Goal: Answer question/provide support

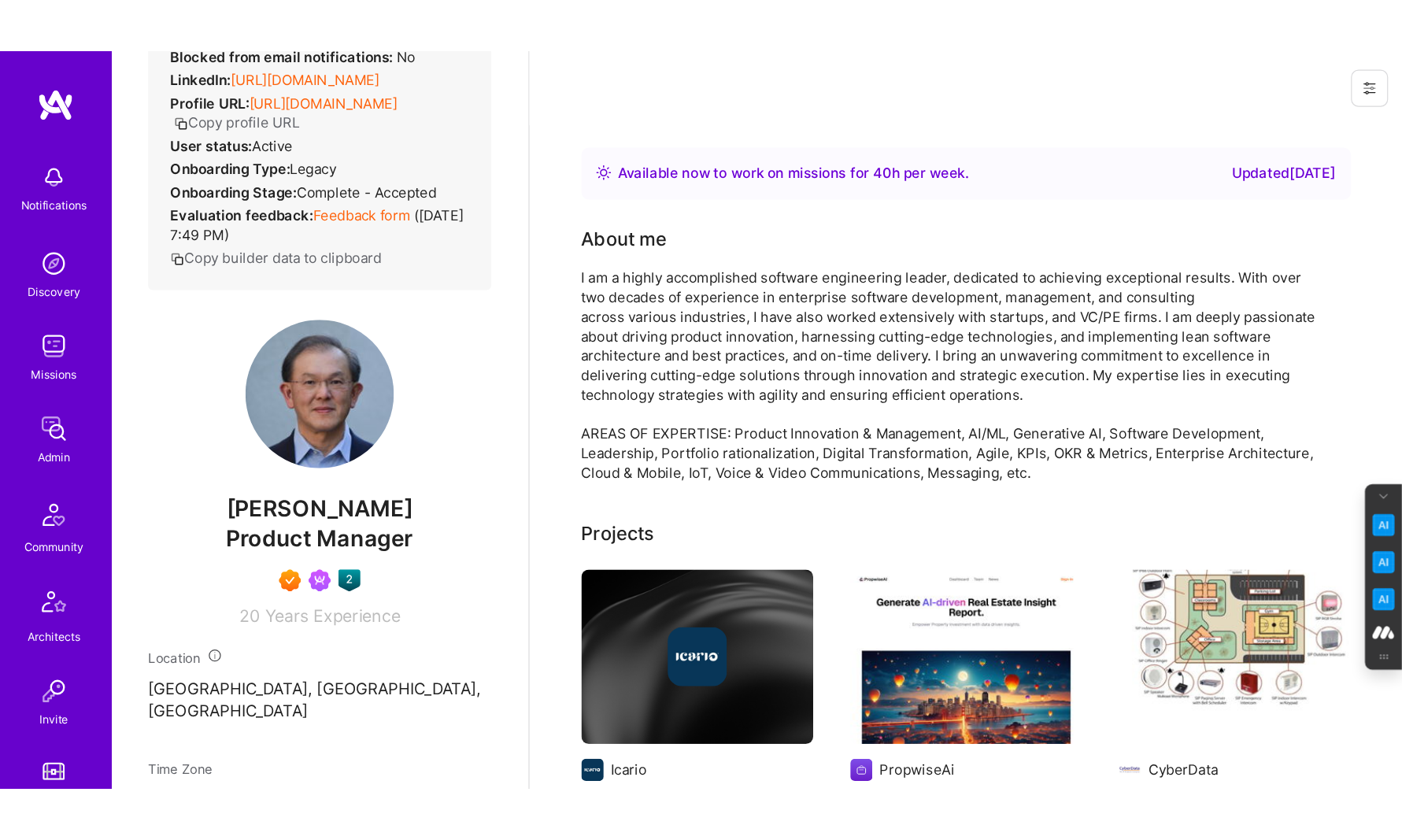
scroll to position [176, 0]
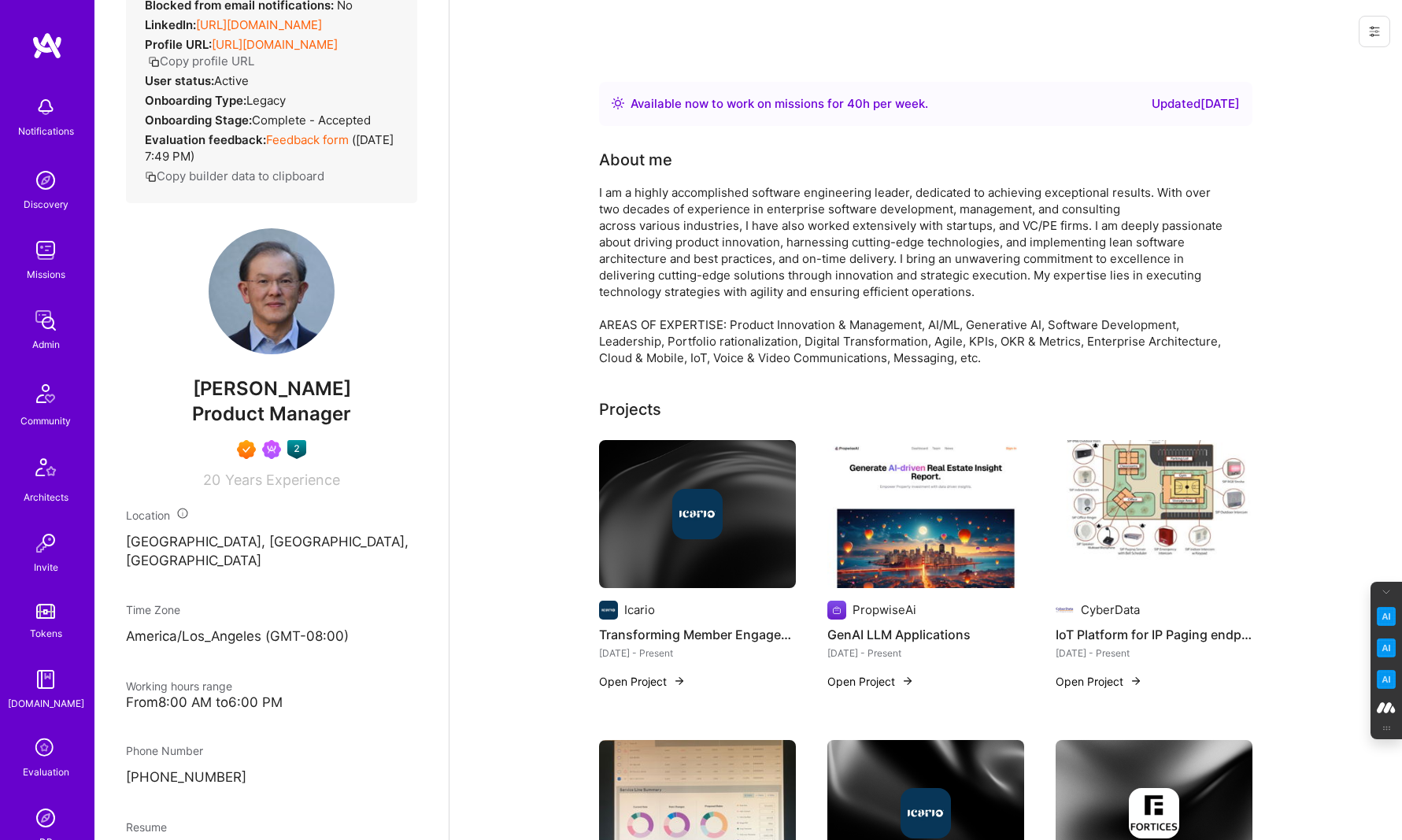
click at [37, 624] on icon at bounding box center [46, 748] width 30 height 30
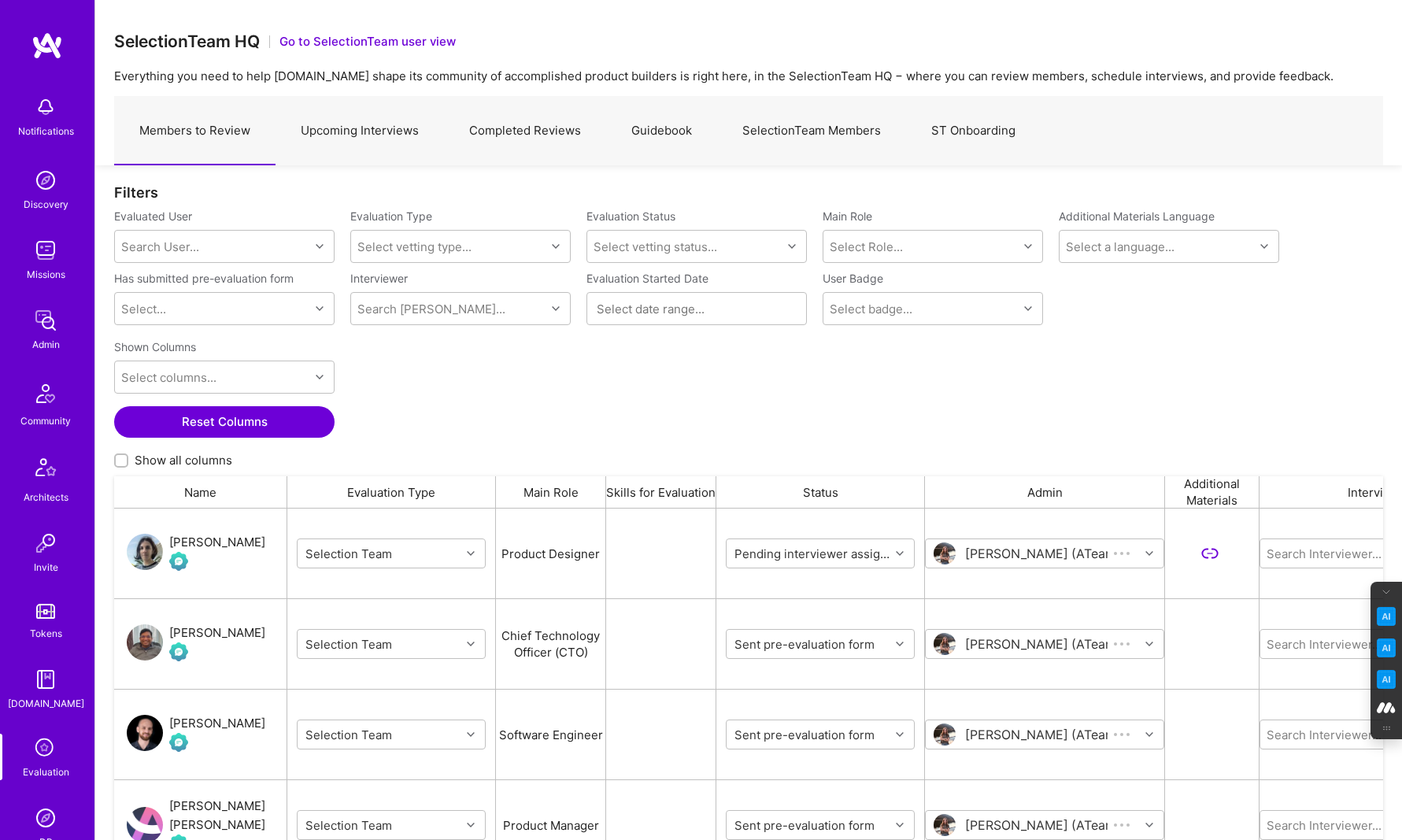
scroll to position [675, 1269]
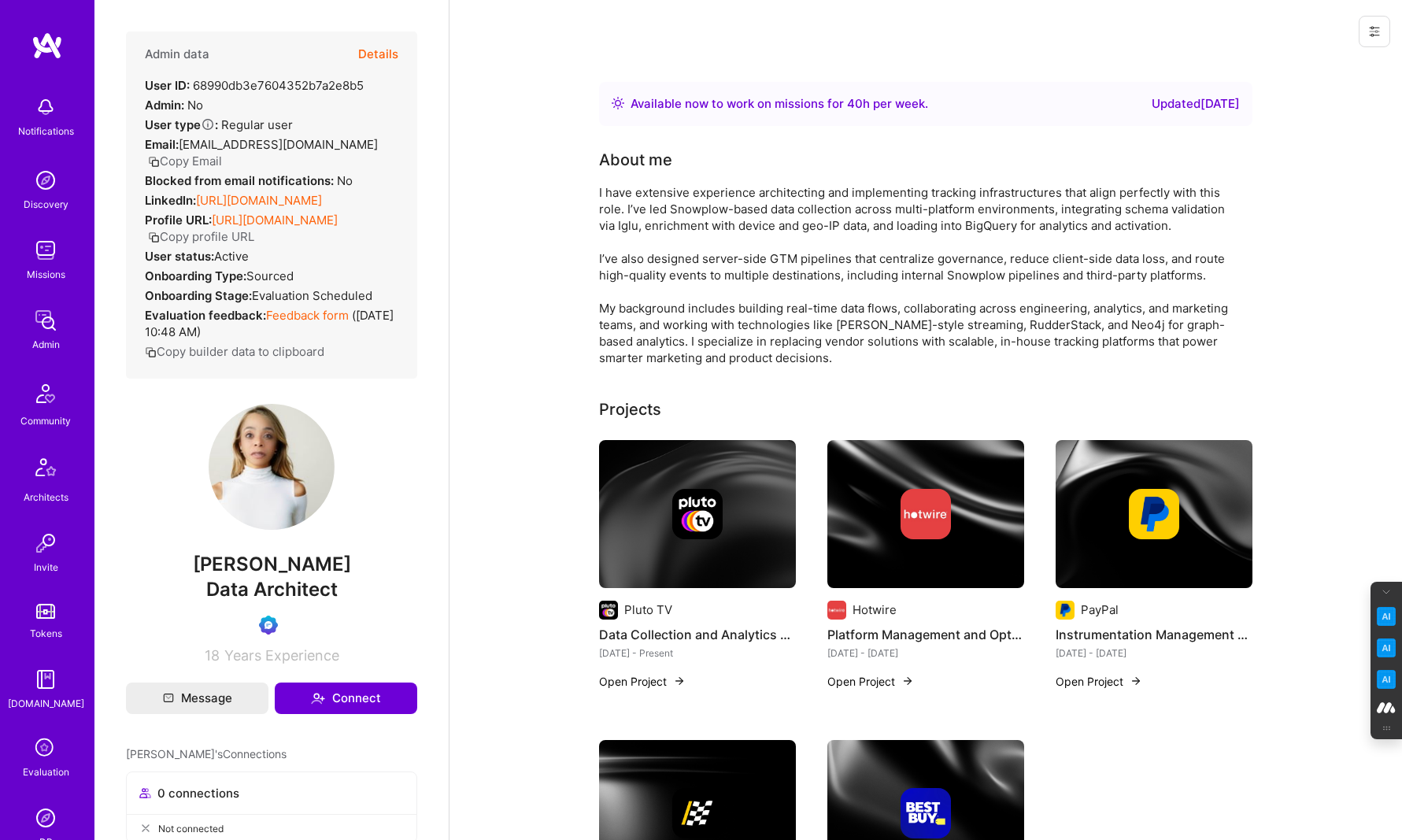
click at [380, 45] on button "Details" at bounding box center [377, 55] width 40 height 46
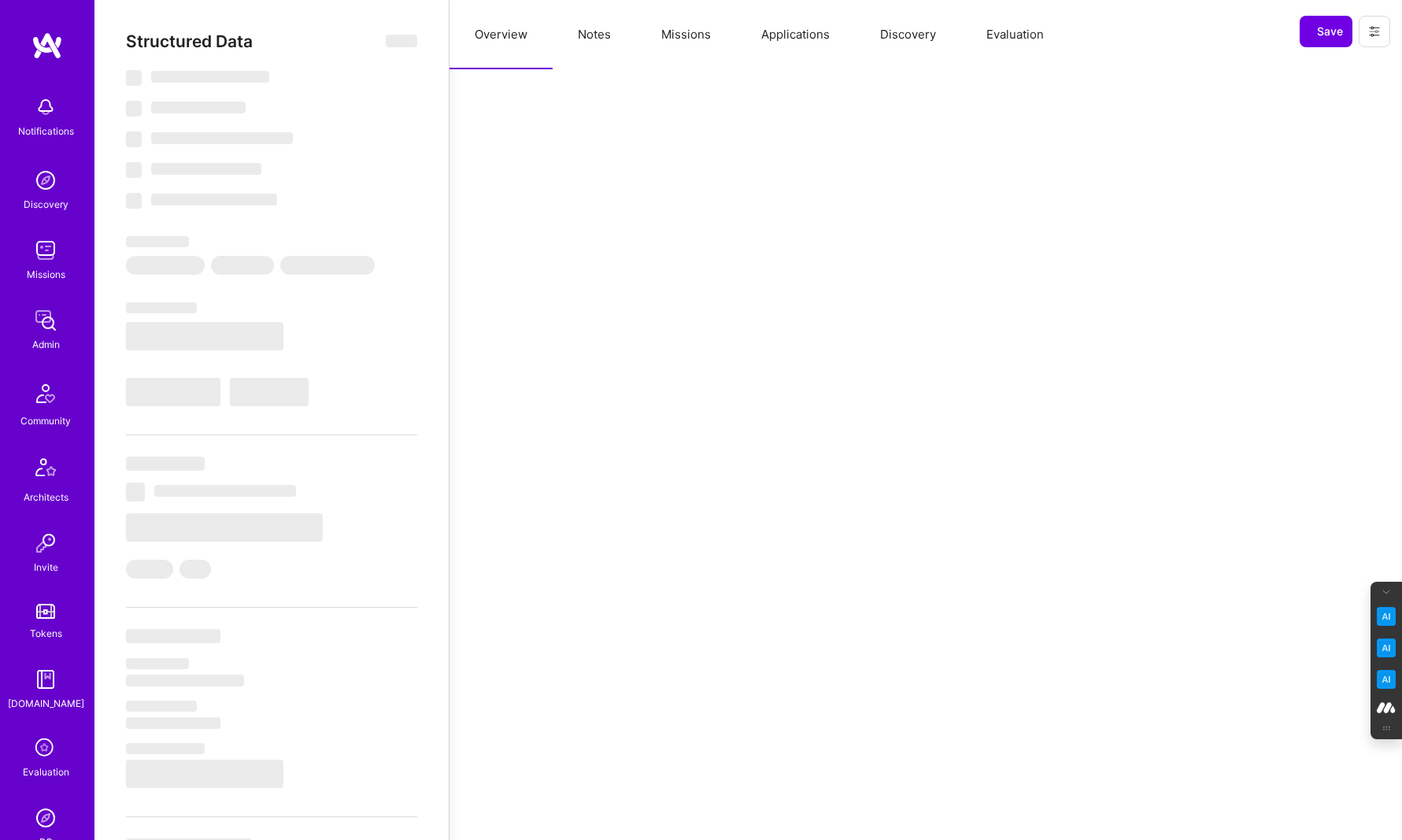
select select "Right Now"
select select "Verified"
select select "US"
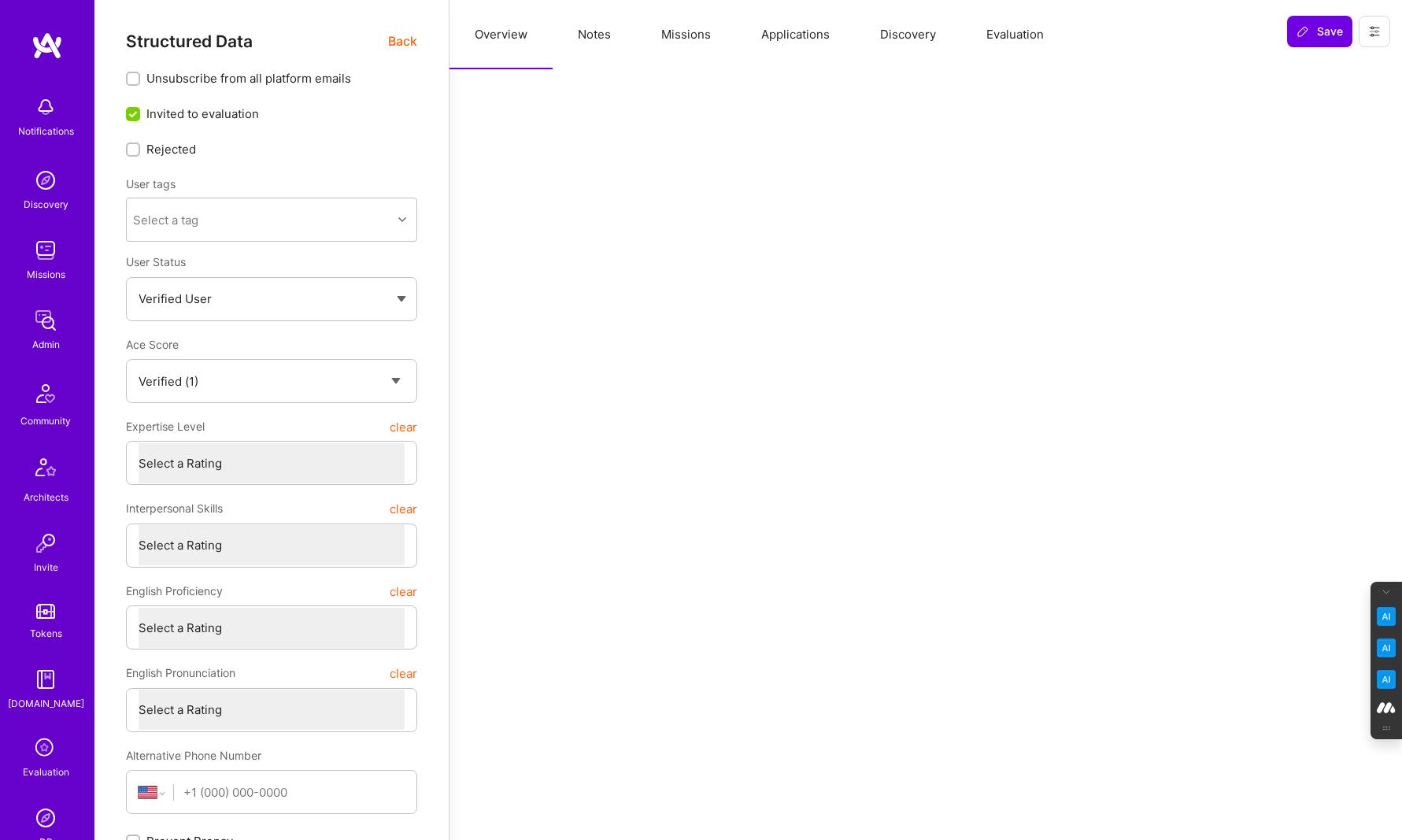
click at [1020, 33] on button "Evaluation" at bounding box center [1015, 34] width 108 height 69
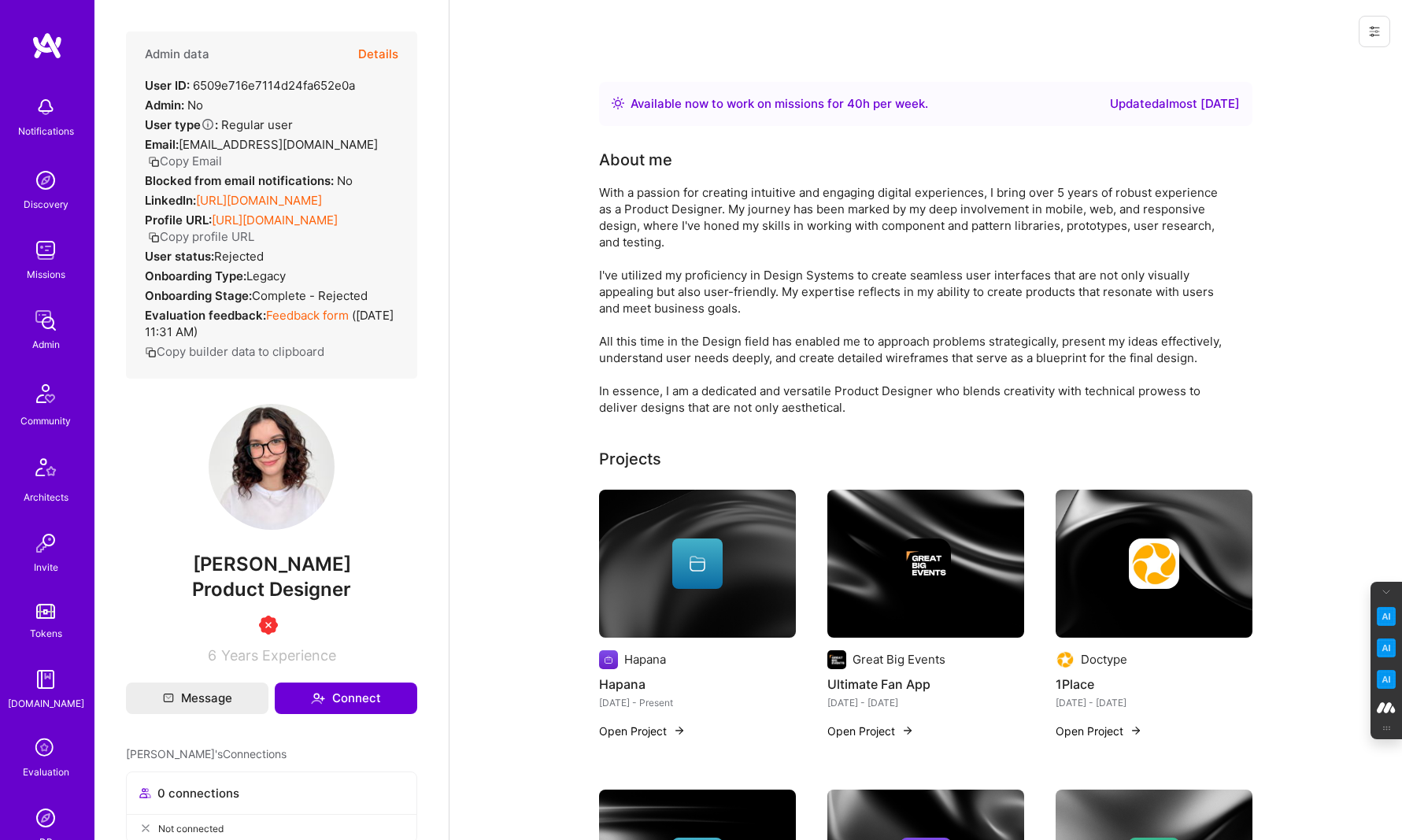
click at [405, 50] on div "Admin data Details User ID: 6509e716e7114d24fa652e0a Admin: No User type Regula…" at bounding box center [272, 205] width 292 height 347
click at [375, 48] on button "Details" at bounding box center [377, 55] width 40 height 46
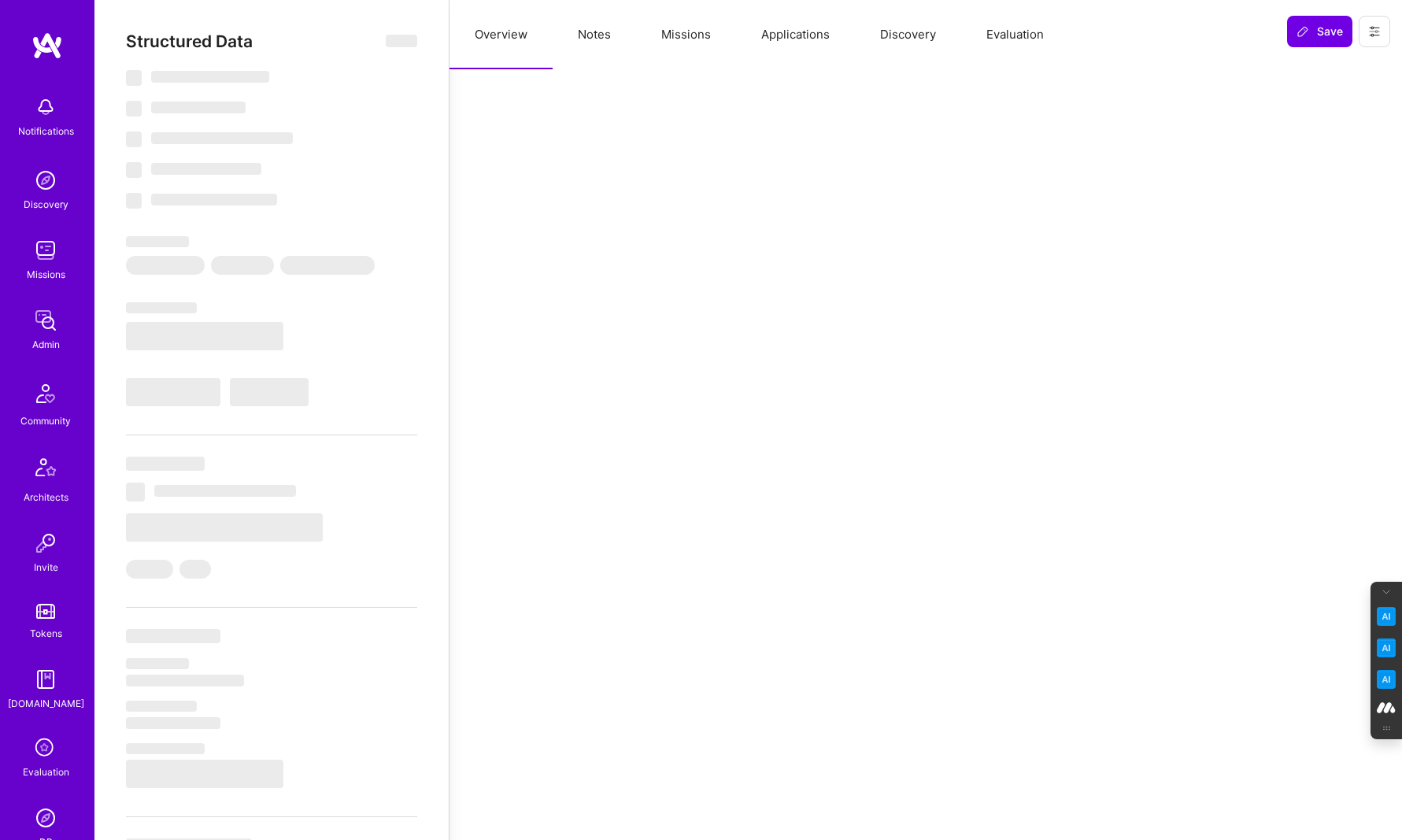
select select "Right Now"
select select "3"
select select "4"
select select "6"
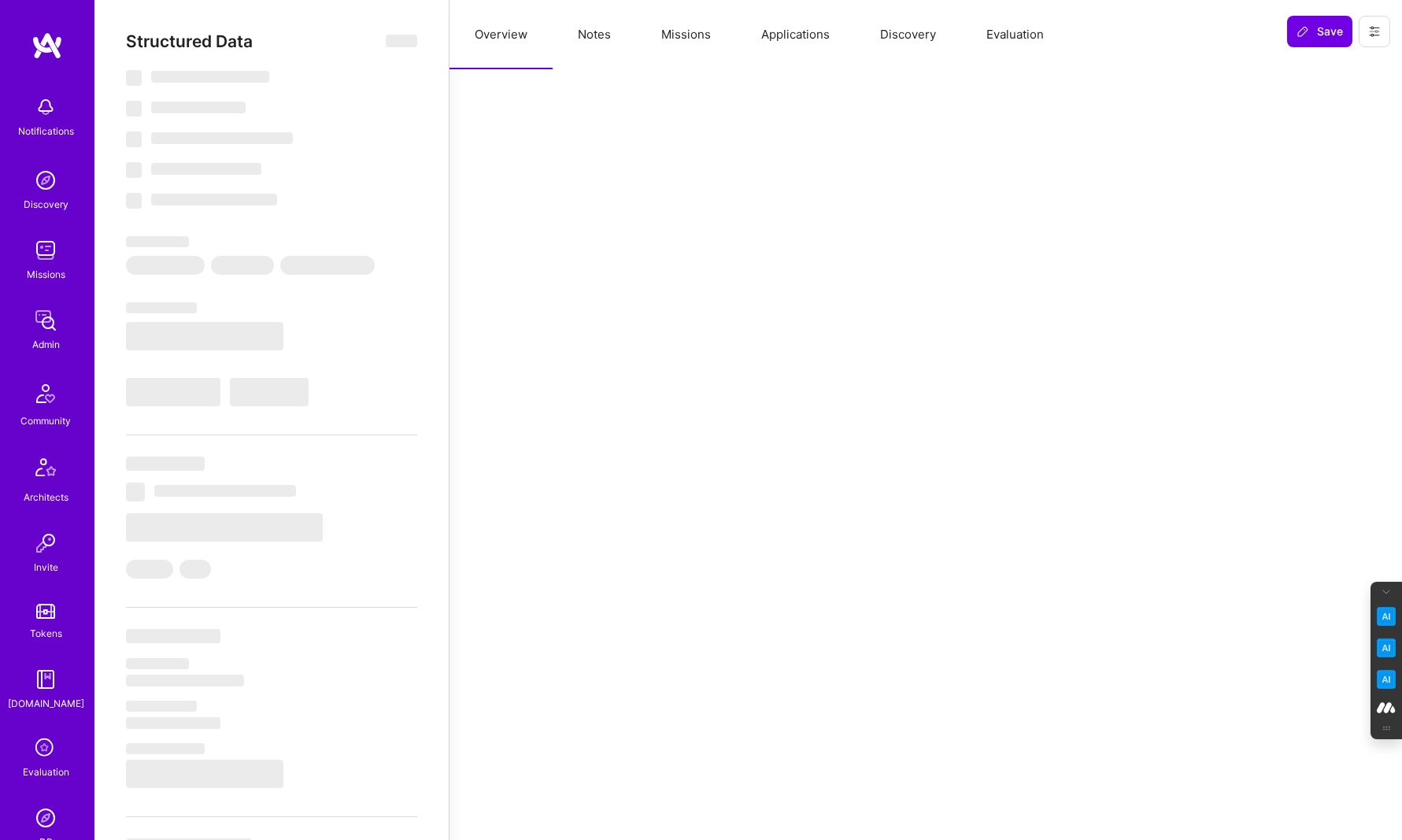
select select "US"
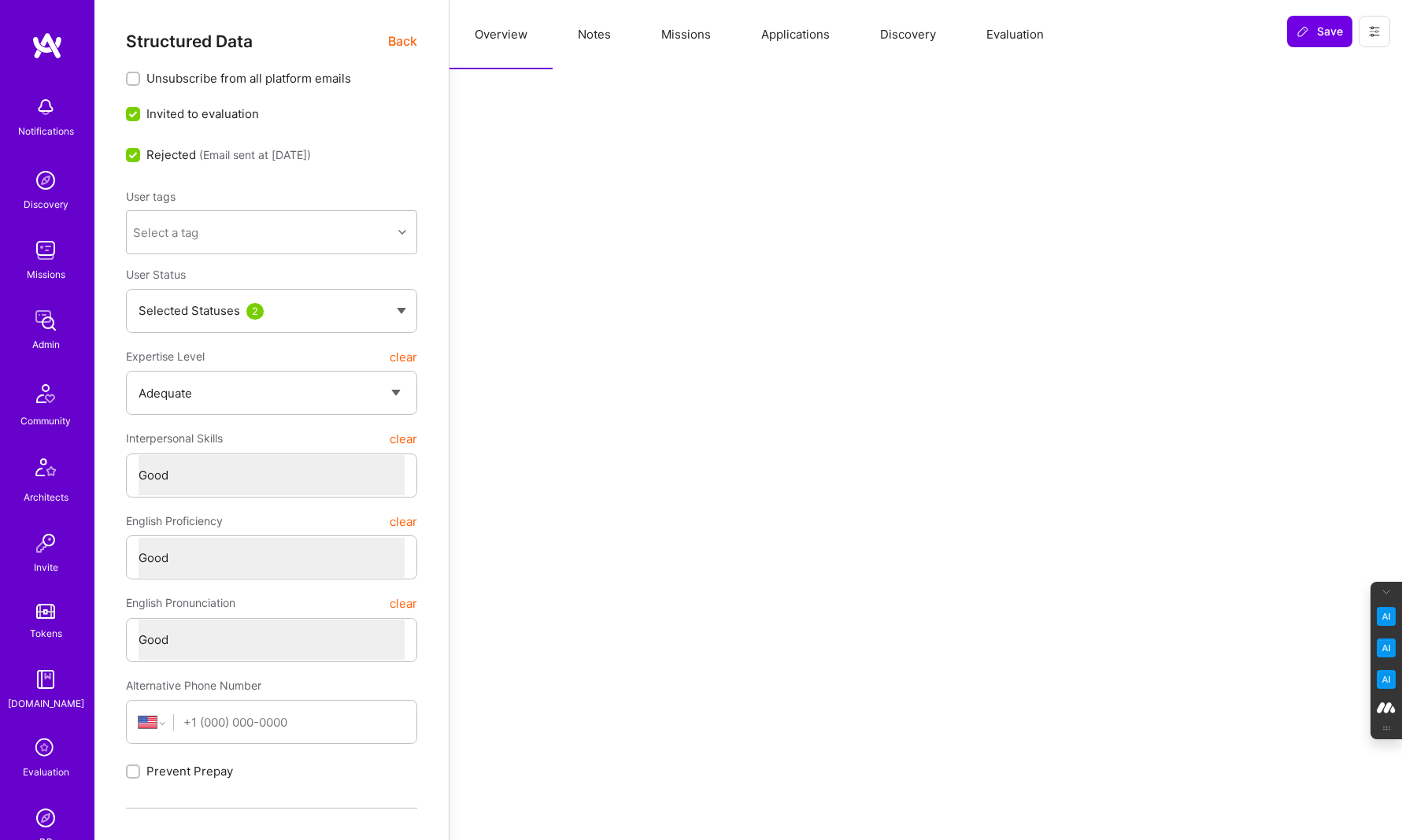
click at [1008, 33] on button "Evaluation" at bounding box center [1015, 34] width 108 height 69
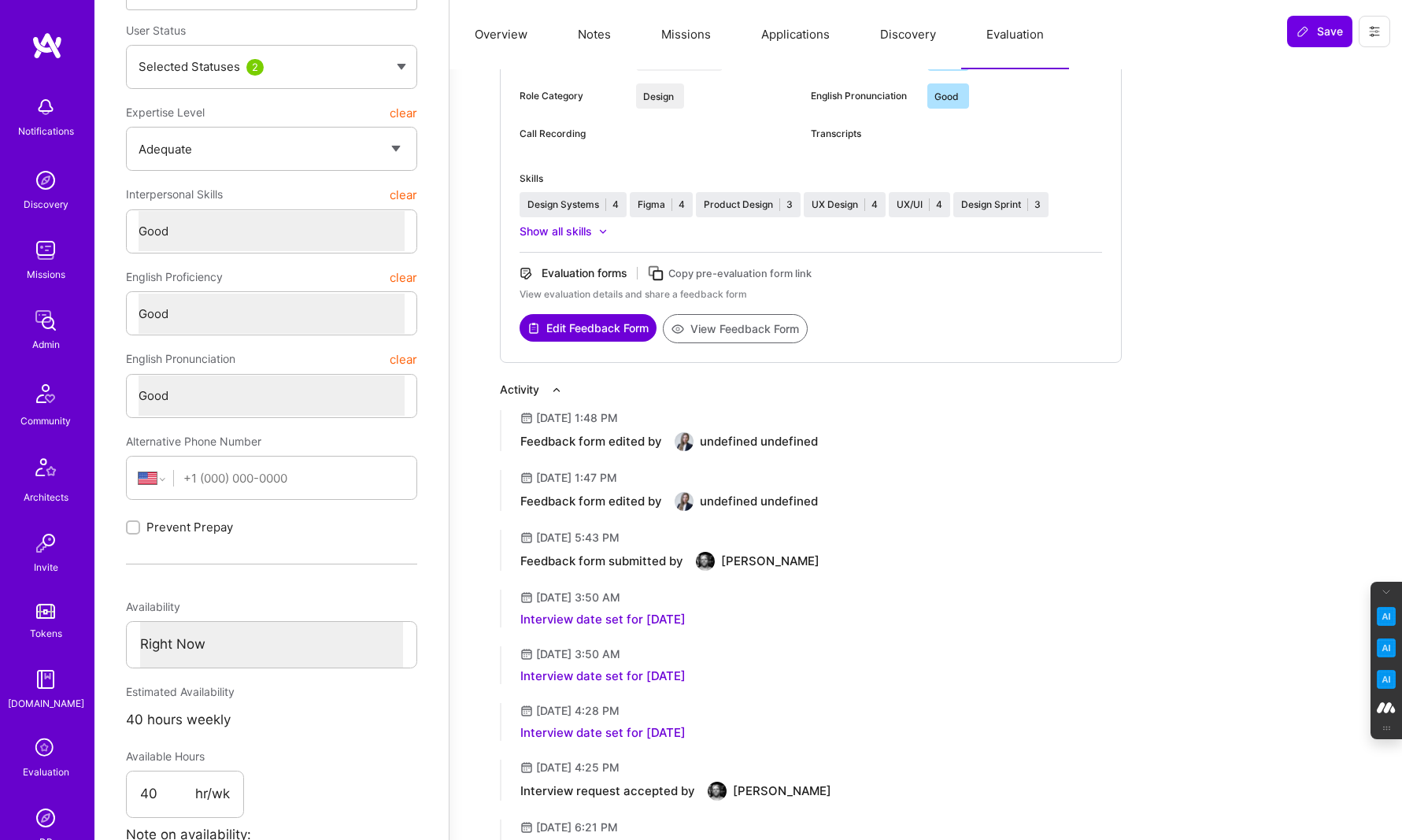
scroll to position [241, 0]
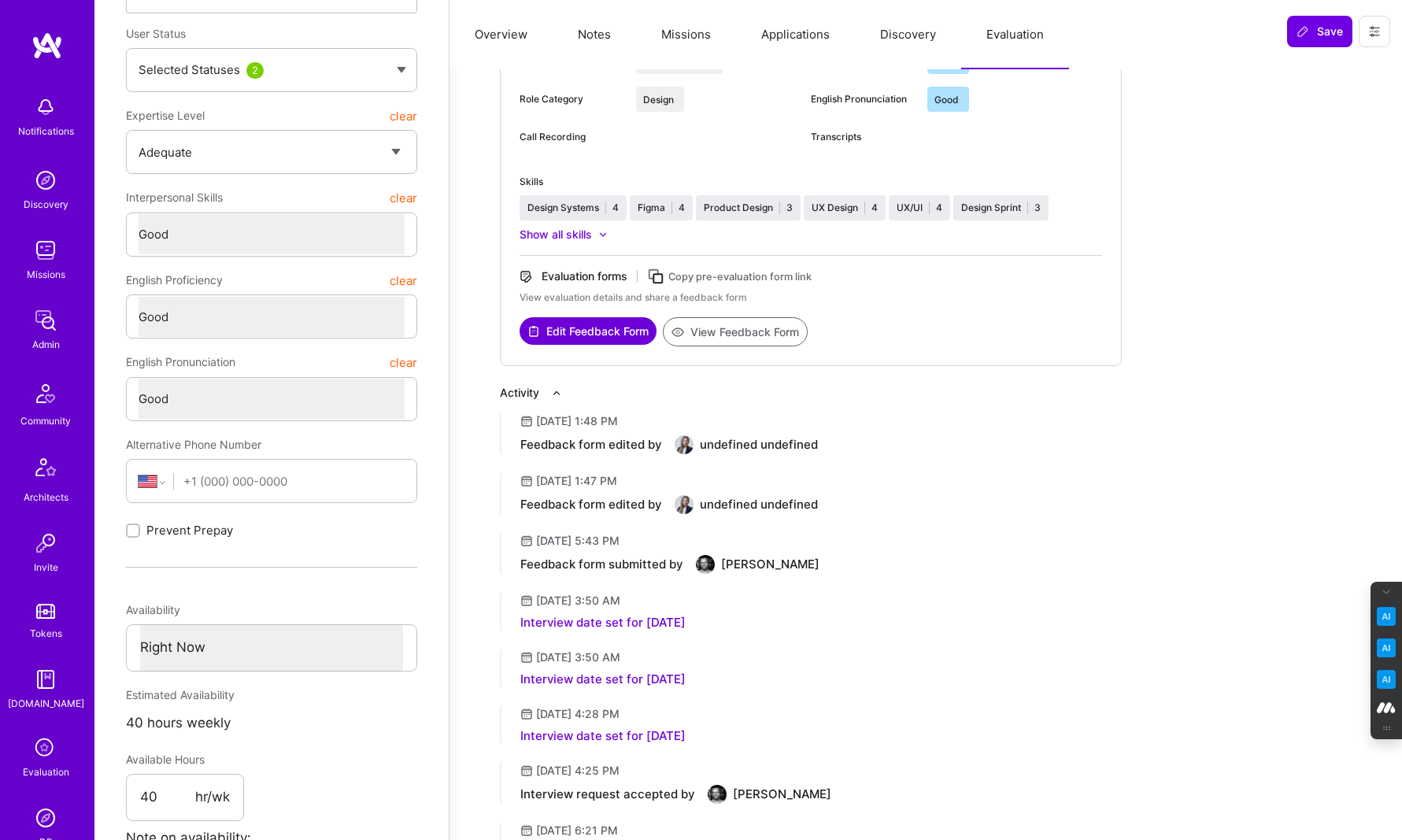
click at [748, 328] on button "View Feedback Form" at bounding box center [735, 331] width 145 height 29
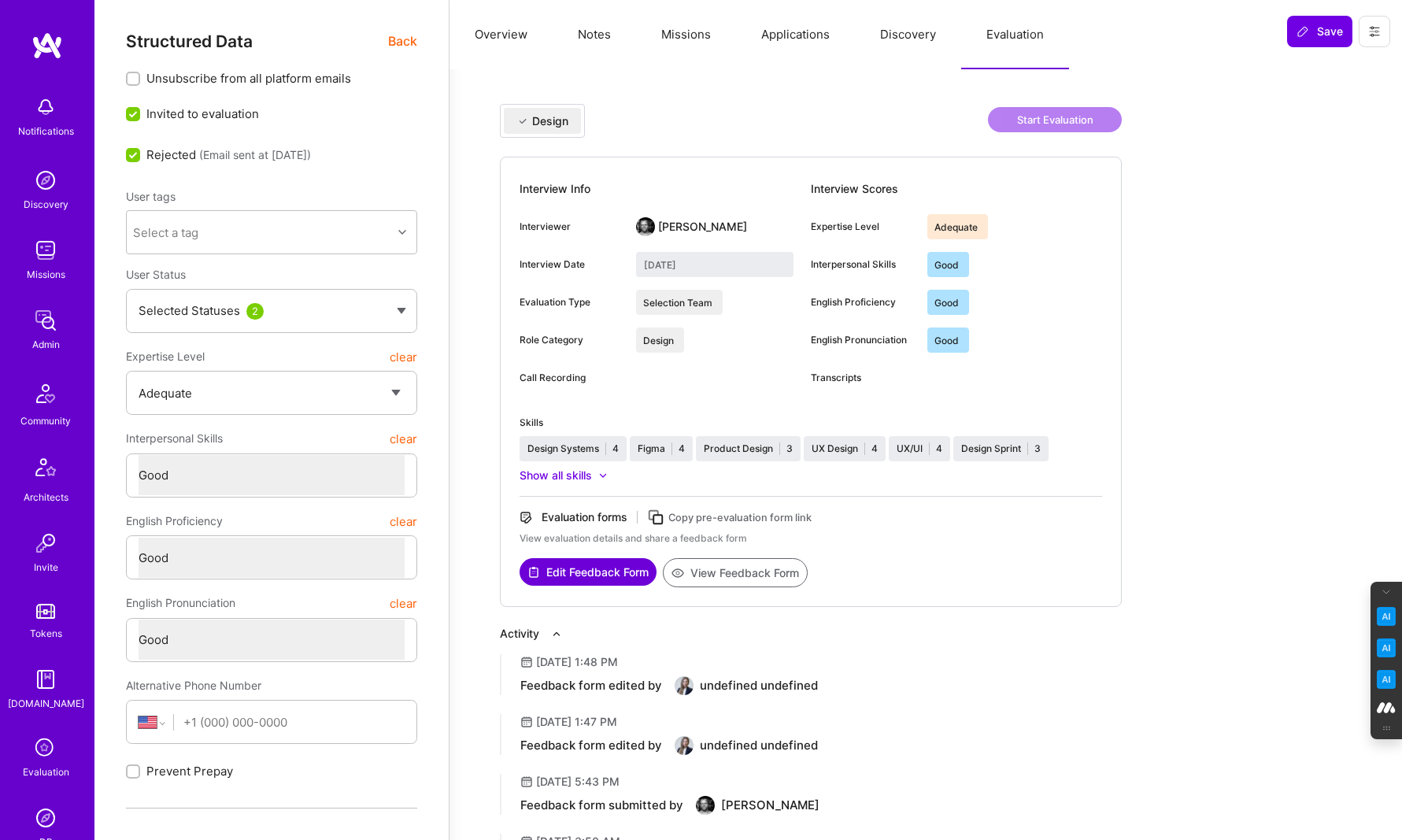
click at [398, 34] on span "Back" at bounding box center [402, 42] width 29 height 19
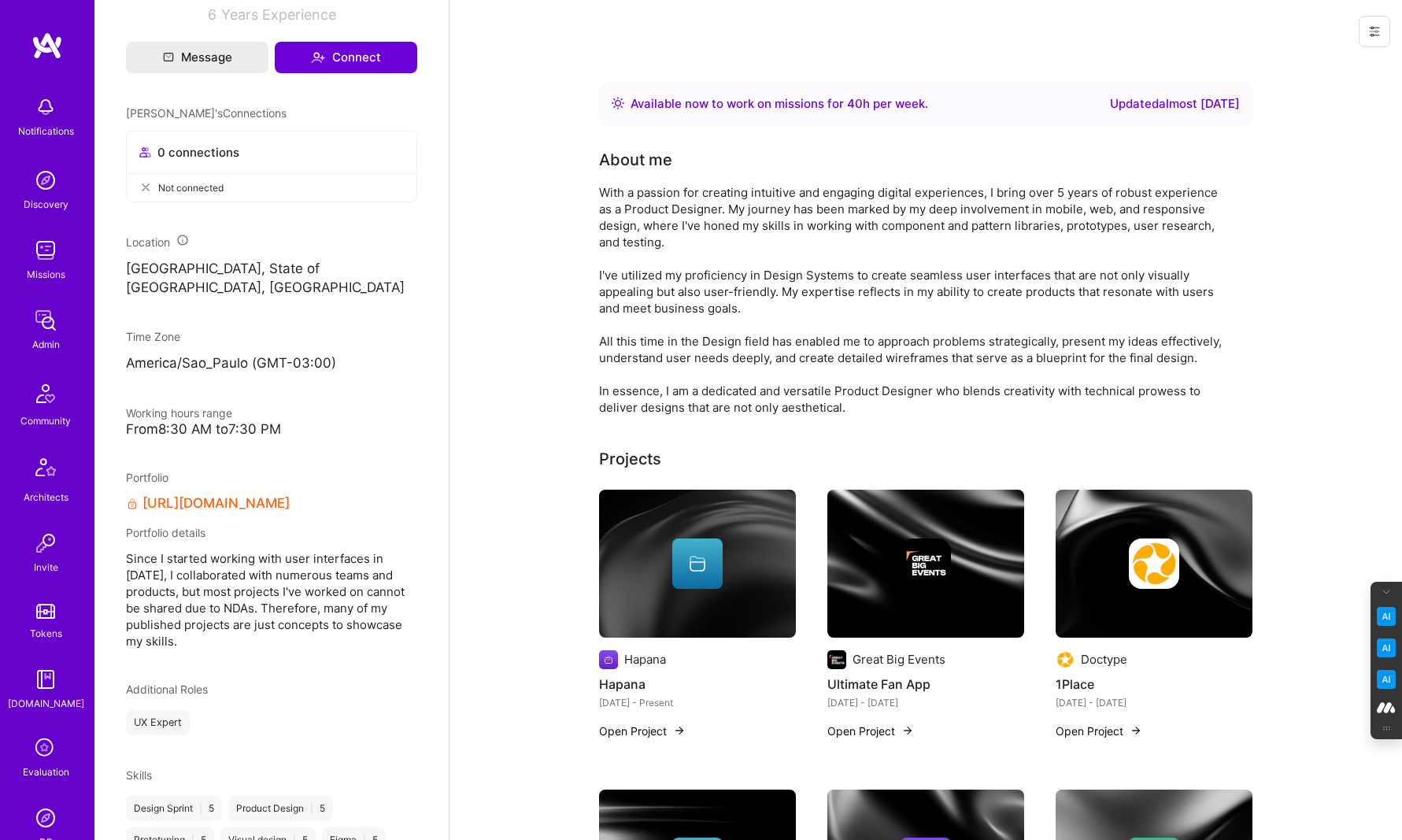
scroll to position [655, 0]
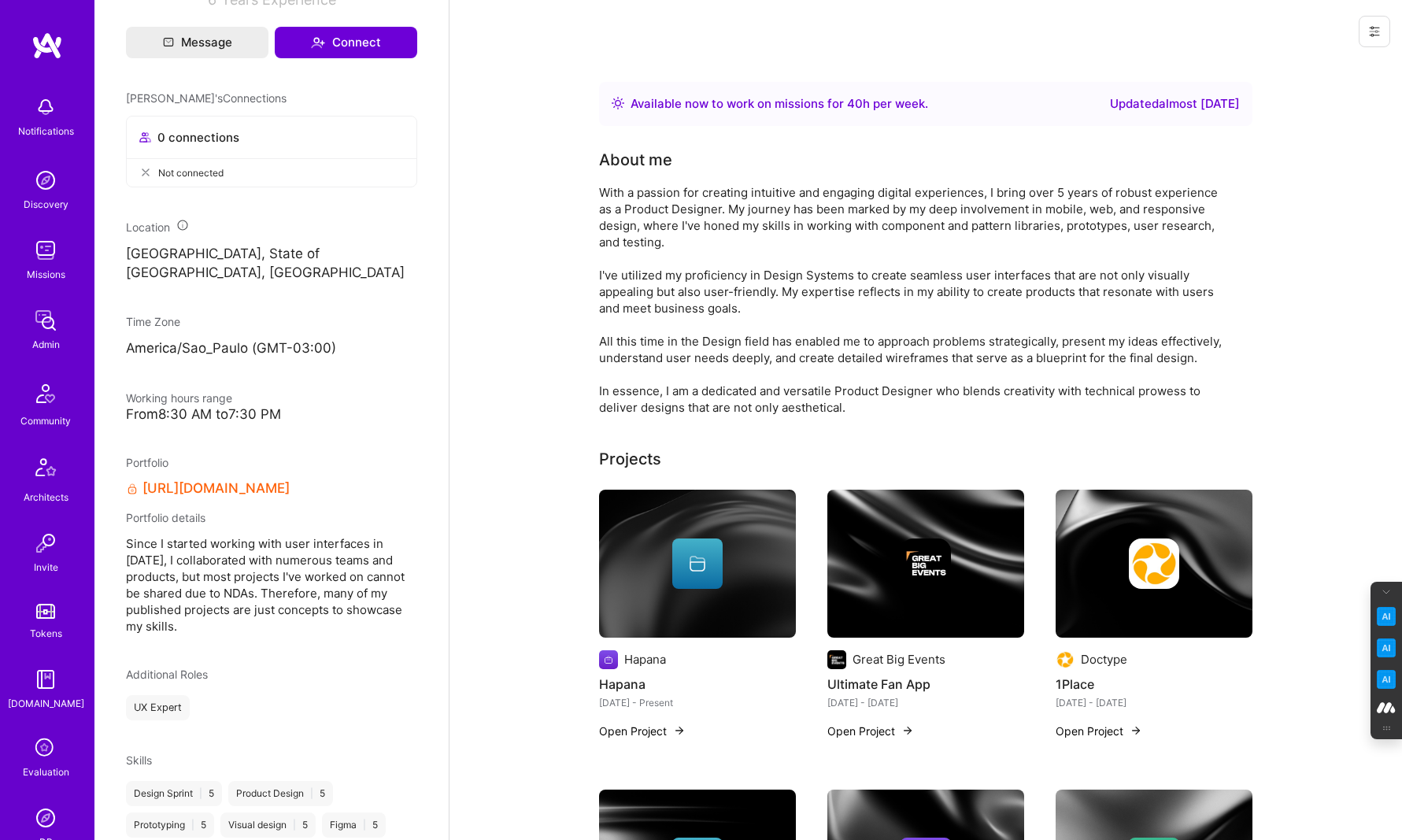
click at [290, 496] on link "https://www.behance.net/amarquesleticia" at bounding box center [216, 488] width 148 height 17
click at [43, 741] on icon at bounding box center [46, 748] width 30 height 30
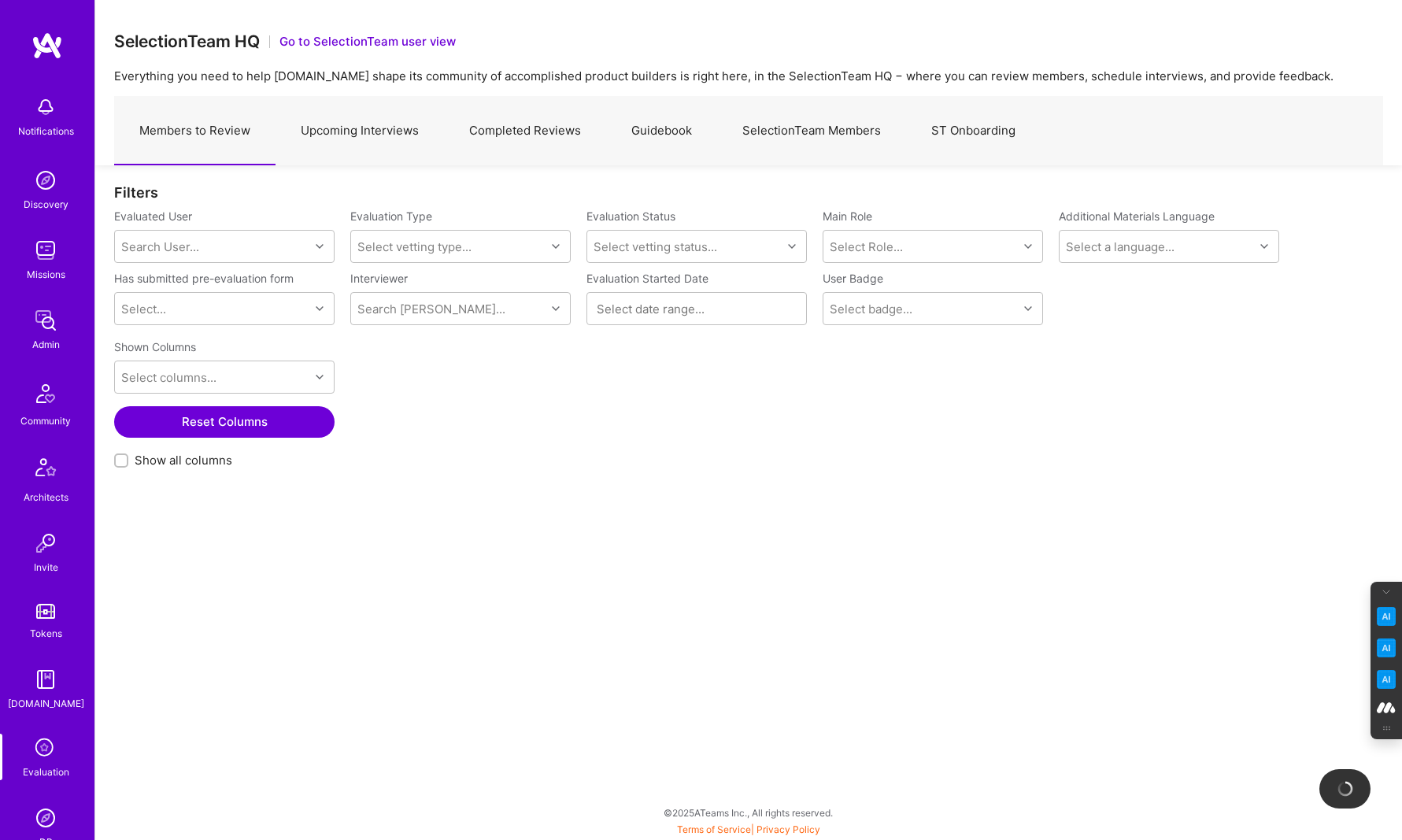
click at [678, 130] on link "Guidebook" at bounding box center [662, 132] width 111 height 69
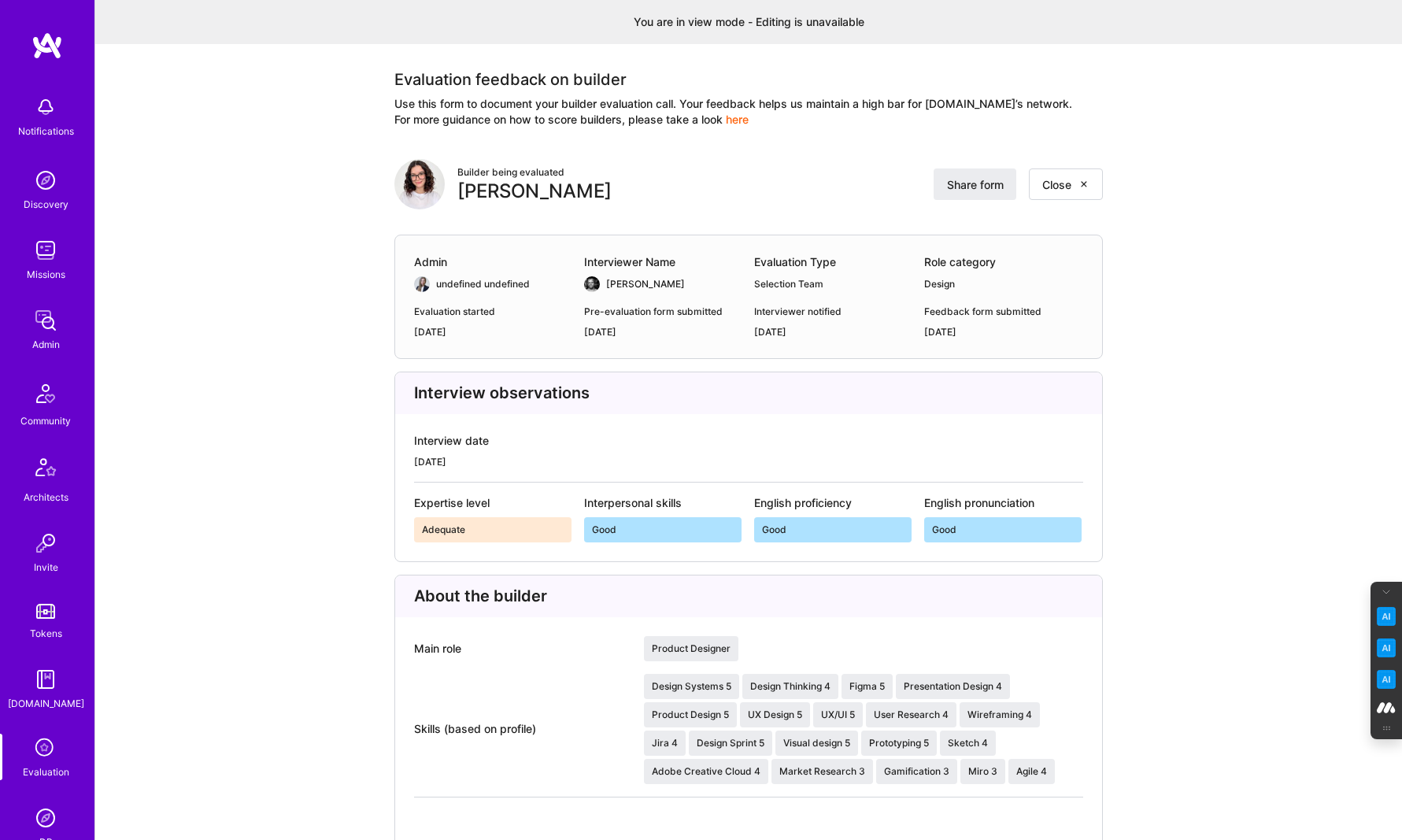
click at [748, 328] on div "Evaluation started [DATE] Pre-evaluation form submitted [DATE] Interviewer noti…" at bounding box center [748, 322] width 669 height 34
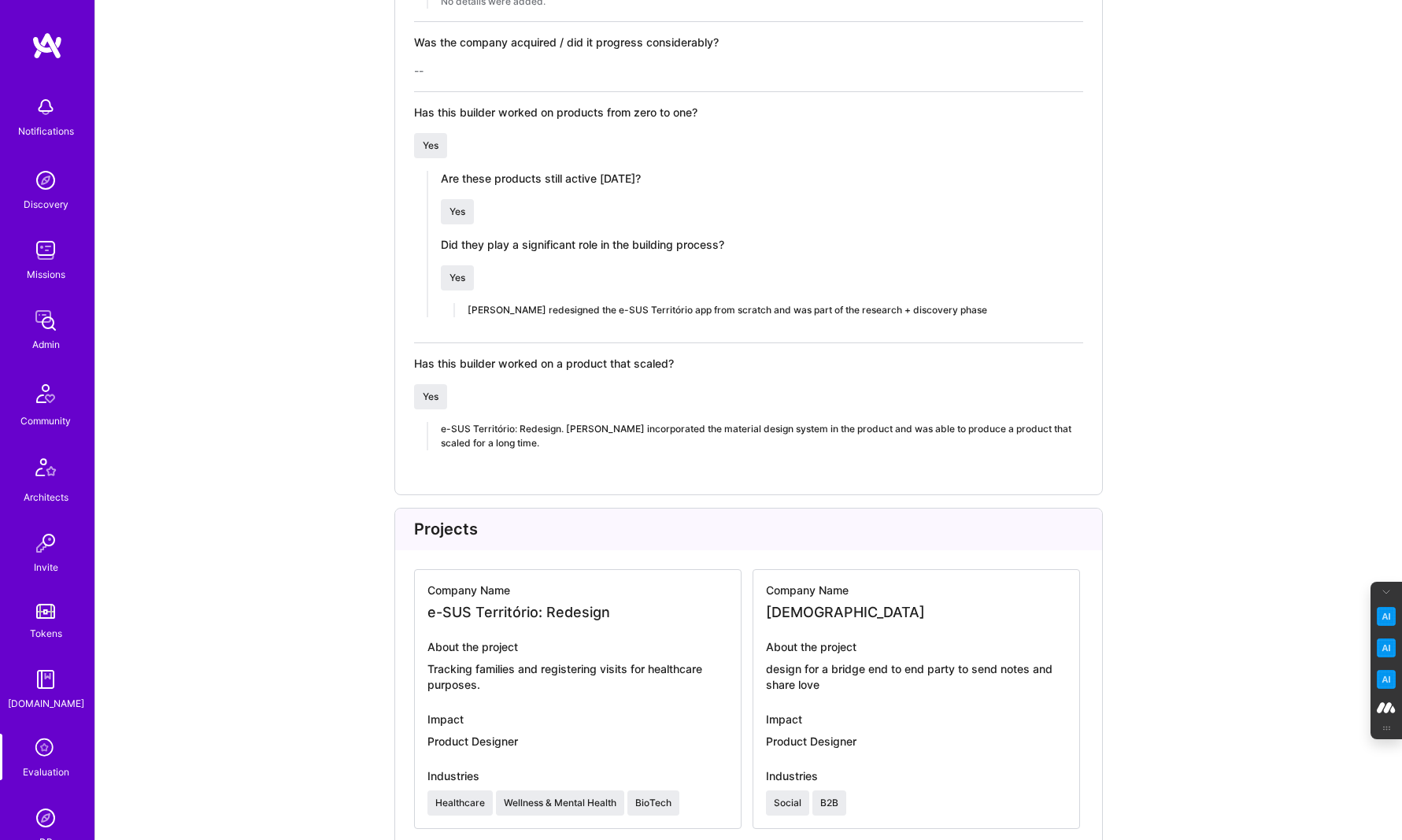
scroll to position [1838, 0]
